Goal: Task Accomplishment & Management: Use online tool/utility

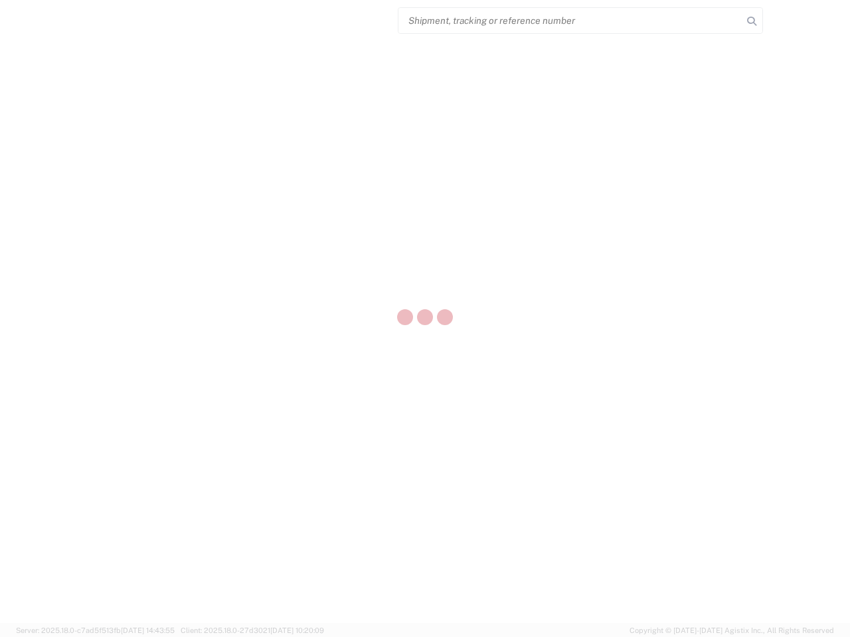
select select "US"
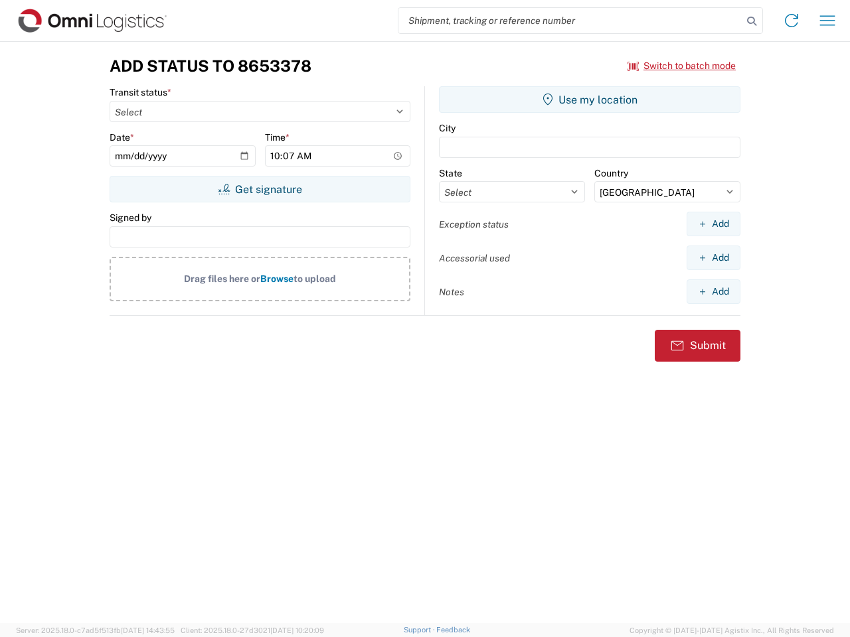
click at [570, 21] on input "search" at bounding box center [570, 20] width 344 height 25
click at [752, 21] on icon at bounding box center [751, 21] width 19 height 19
click at [791, 21] on icon at bounding box center [791, 20] width 21 height 21
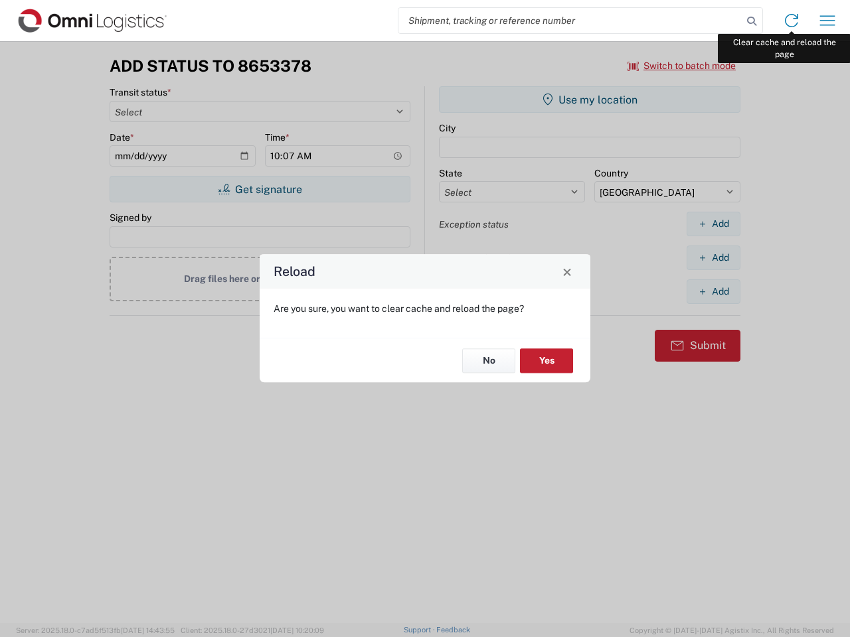
click at [827, 21] on div "Reload Are you sure, you want to clear cache and reload the page? No Yes" at bounding box center [425, 318] width 850 height 637
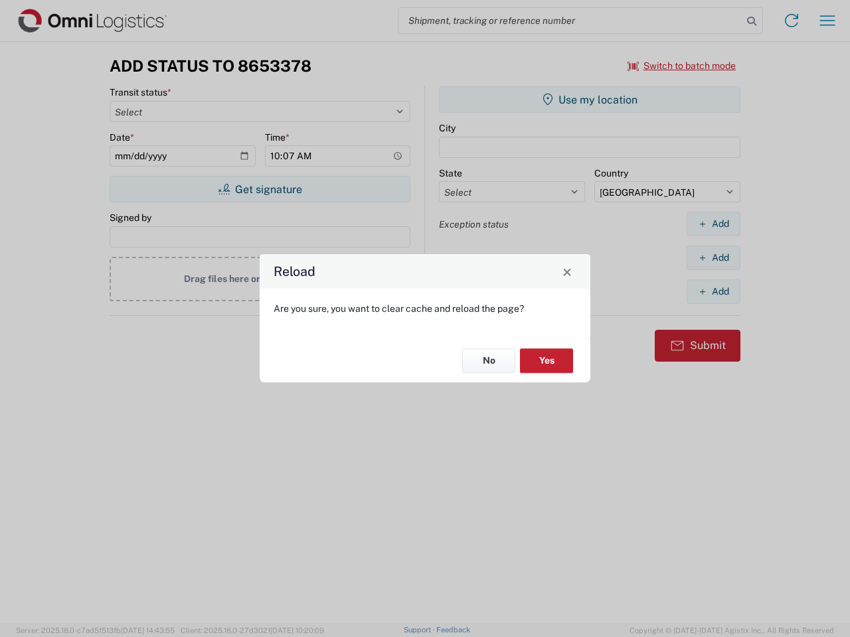
click at [682, 66] on div "Reload Are you sure, you want to clear cache and reload the page? No Yes" at bounding box center [425, 318] width 850 height 637
click at [260, 189] on div "Reload Are you sure, you want to clear cache and reload the page? No Yes" at bounding box center [425, 318] width 850 height 637
click at [590, 100] on div "Reload Are you sure, you want to clear cache and reload the page? No Yes" at bounding box center [425, 318] width 850 height 637
click at [713, 224] on div "Reload Are you sure, you want to clear cache and reload the page? No Yes" at bounding box center [425, 318] width 850 height 637
click at [713, 258] on div "Reload Are you sure, you want to clear cache and reload the page? No Yes" at bounding box center [425, 318] width 850 height 637
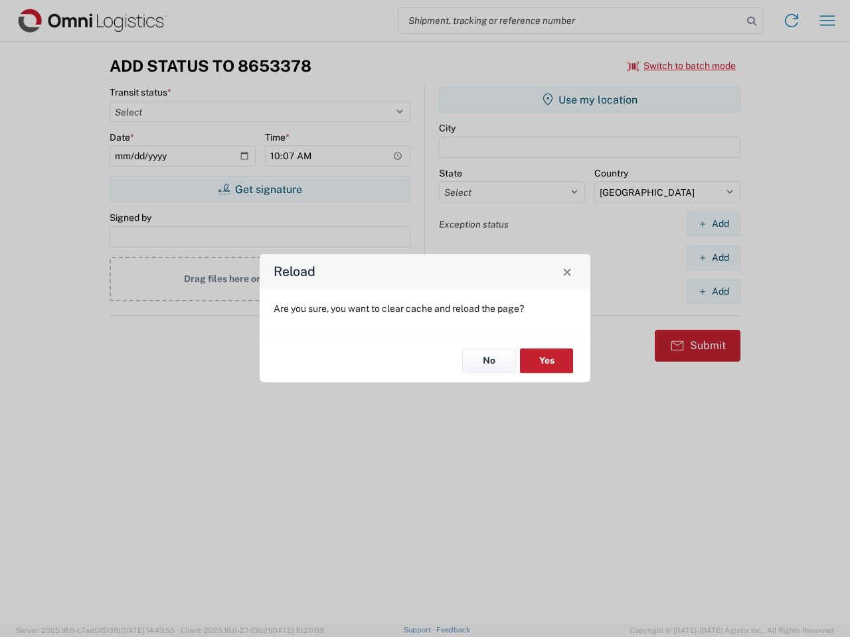
click at [713, 291] on div "Reload Are you sure, you want to clear cache and reload the page? No Yes" at bounding box center [425, 318] width 850 height 637
